Goal: Task Accomplishment & Management: Use online tool/utility

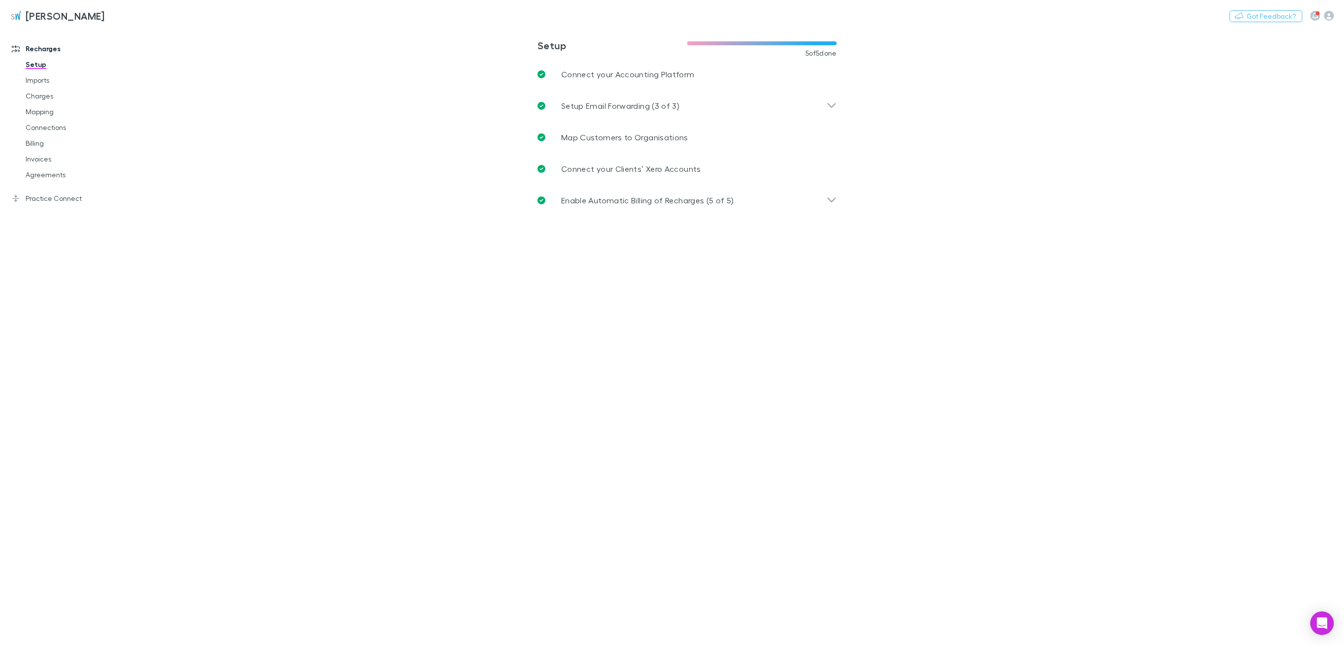
click at [43, 130] on link "Connections" at bounding box center [78, 128] width 125 height 16
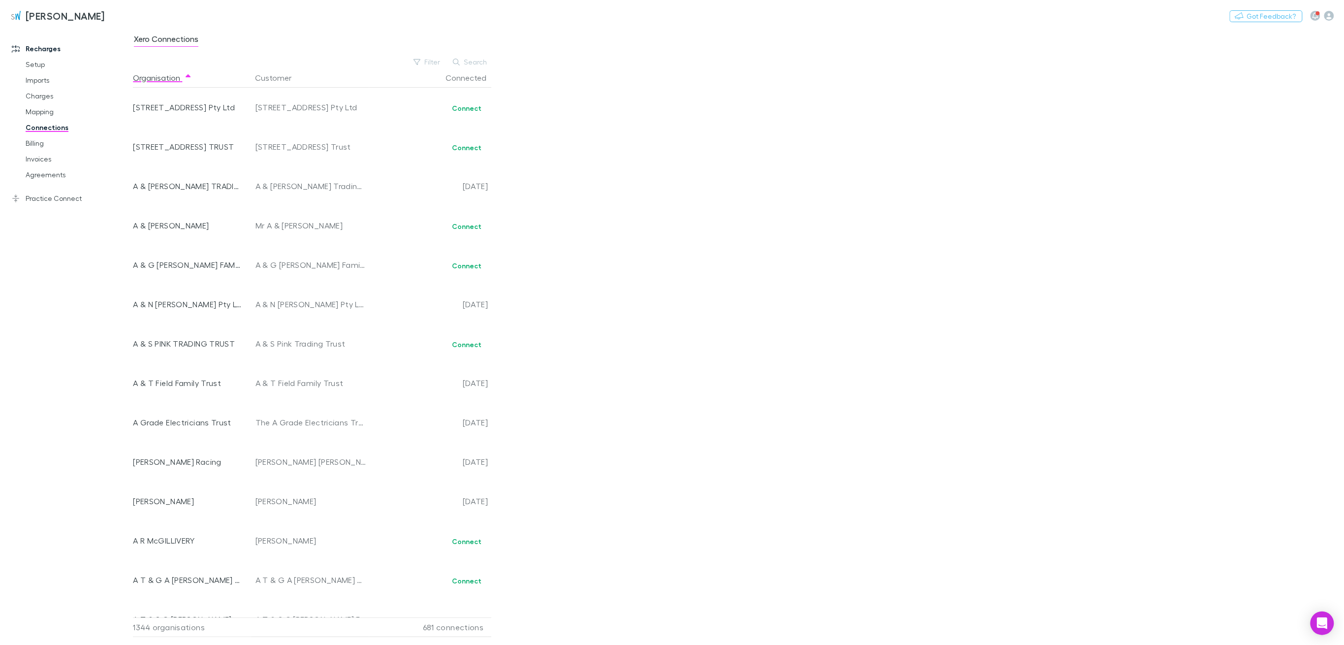
click at [49, 99] on link "Charges" at bounding box center [78, 96] width 125 height 16
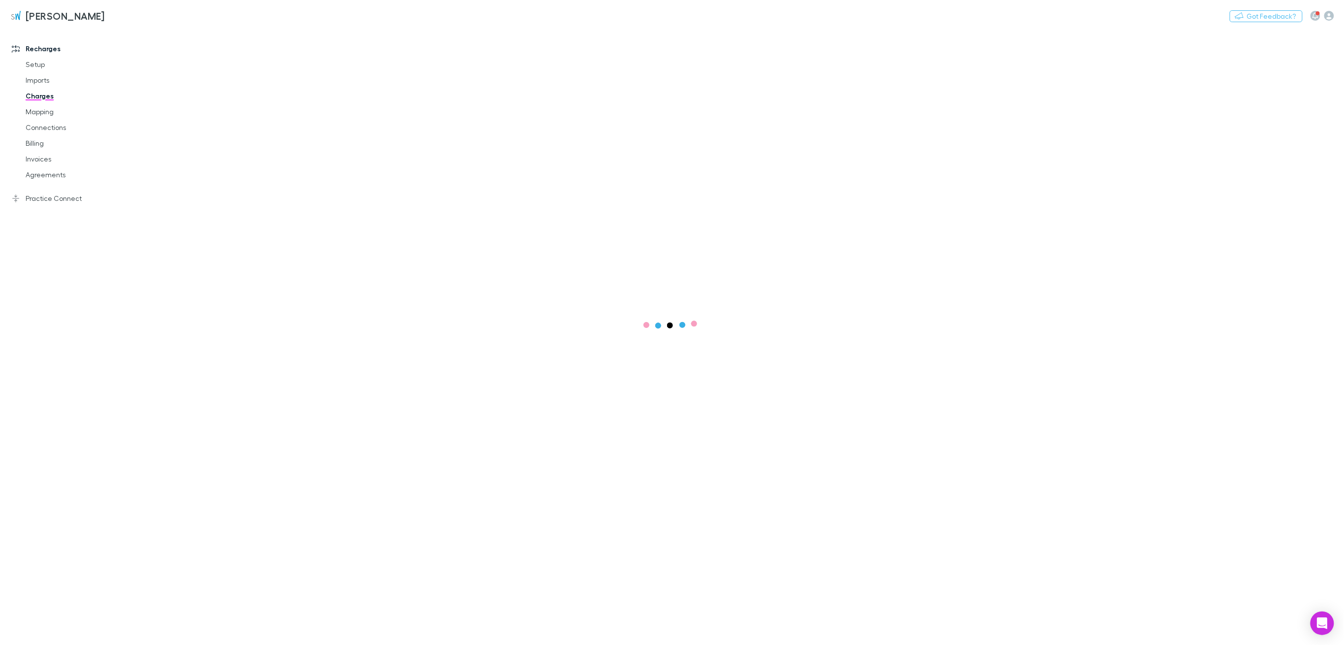
click at [49, 112] on link "Mapping" at bounding box center [78, 112] width 125 height 16
click at [42, 97] on link "Charges" at bounding box center [78, 96] width 125 height 16
